Goal: Find specific page/section

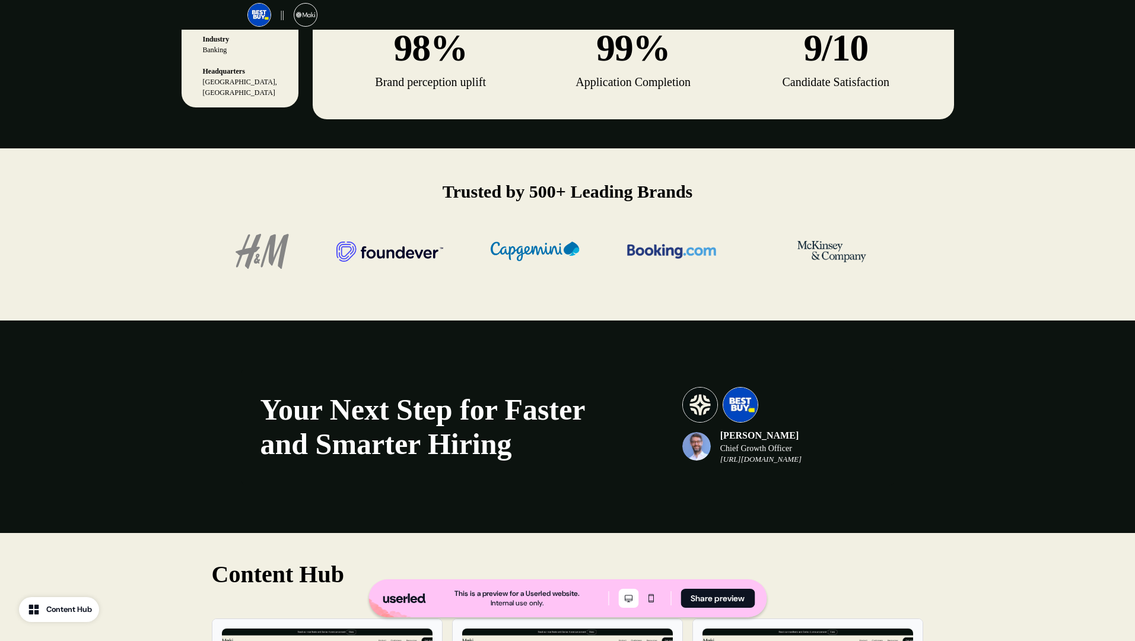
scroll to position [1612, 0]
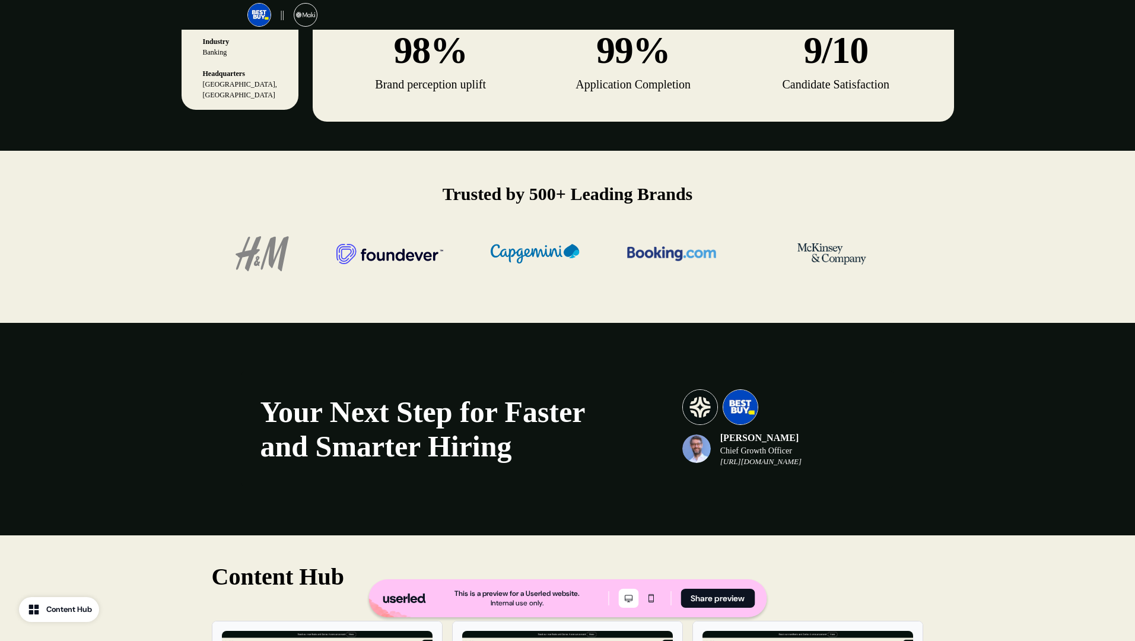
click at [791, 465] on em "[URL][DOMAIN_NAME]" at bounding box center [760, 461] width 81 height 9
copy div "[URL][DOMAIN_NAME]"
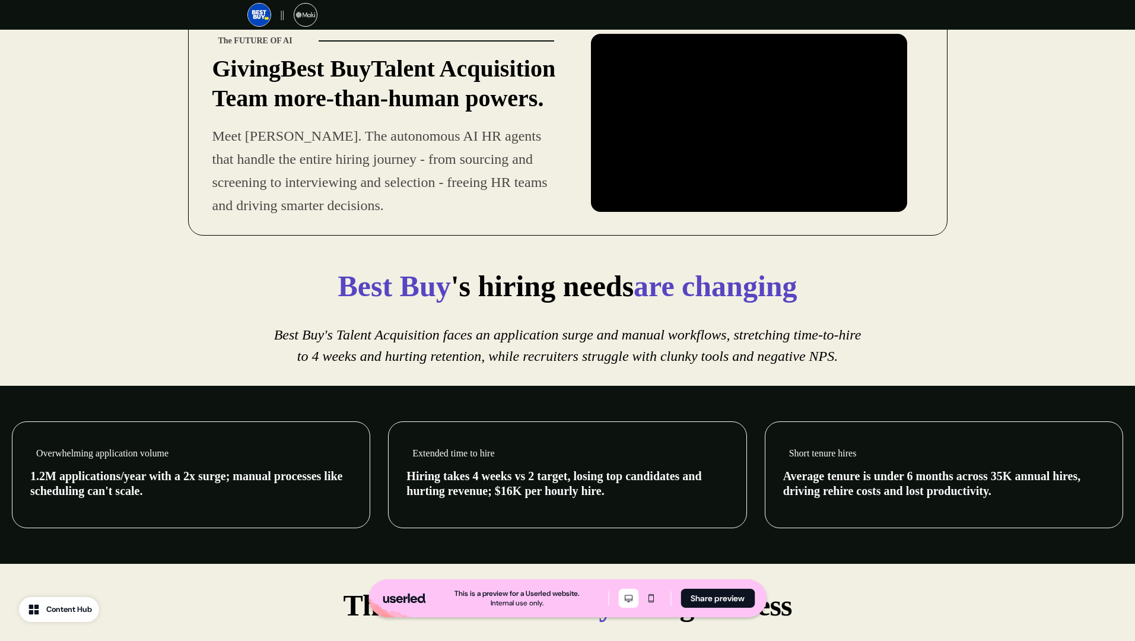
scroll to position [0, 0]
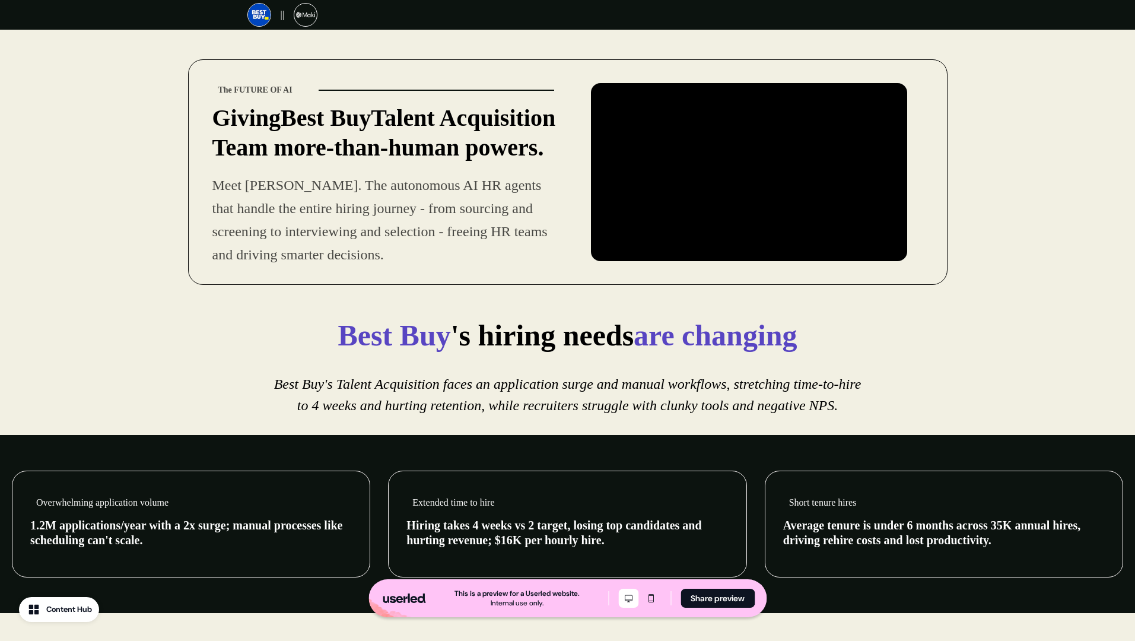
click at [240, 85] on strong "The FUTURE OF AI" at bounding box center [255, 89] width 74 height 9
copy strong "The FUTURE OF AI"
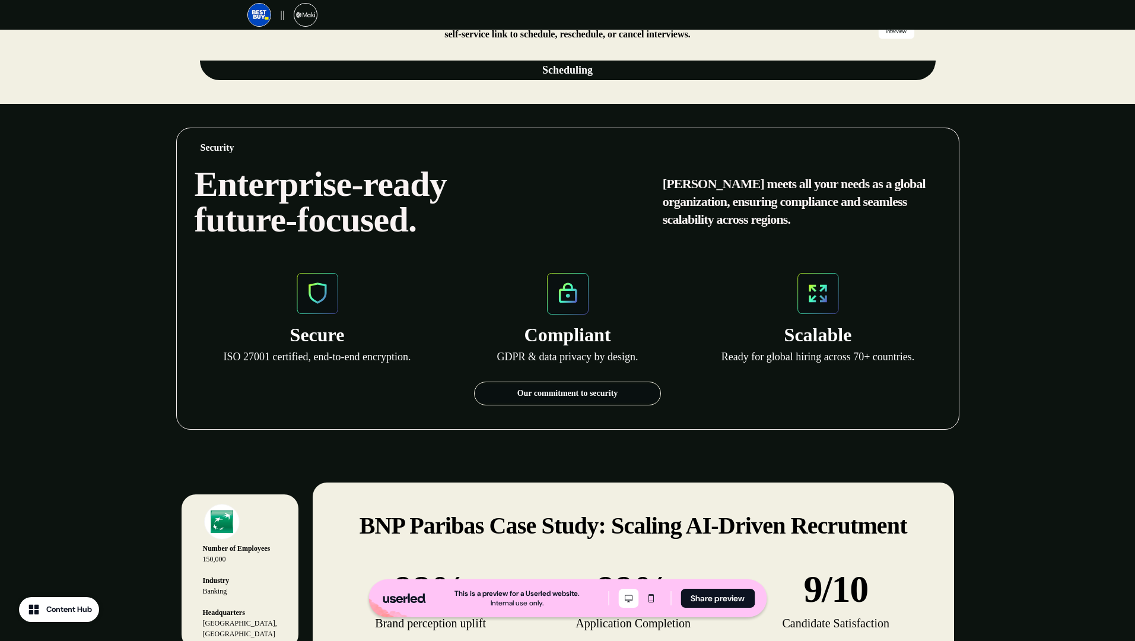
scroll to position [1090, 0]
